Goal: Task Accomplishment & Management: Complete application form

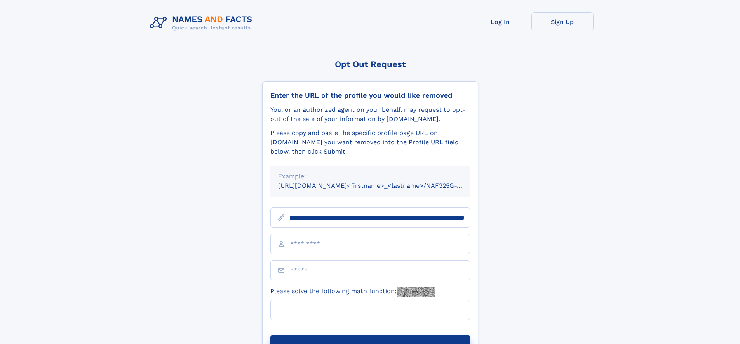
scroll to position [0, 96]
type input "**********"
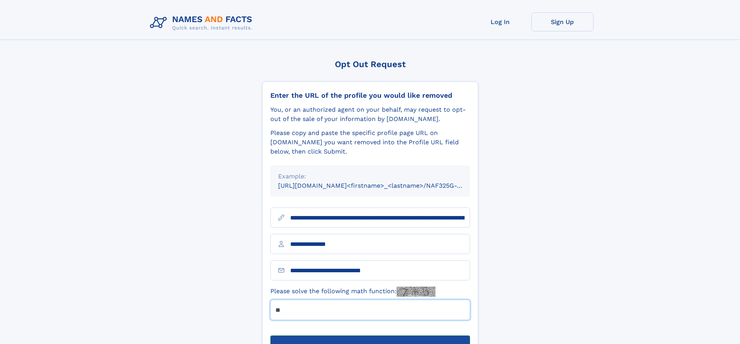
type input "**"
click at [370, 336] on button "Submit Opt Out Request" at bounding box center [370, 348] width 200 height 25
